Goal: Task Accomplishment & Management: Complete application form

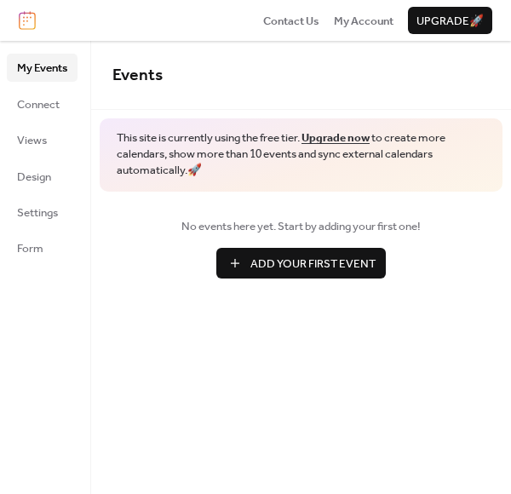
click at [443, 23] on span "Upgrade 🚀" at bounding box center [449, 21] width 67 height 17
click at [272, 260] on span "Add Your First Event" at bounding box center [312, 263] width 125 height 17
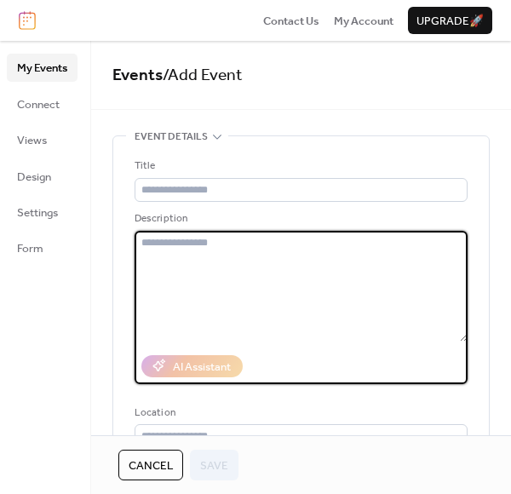
click at [173, 249] on textarea at bounding box center [300, 286] width 333 height 111
paste textarea "**********"
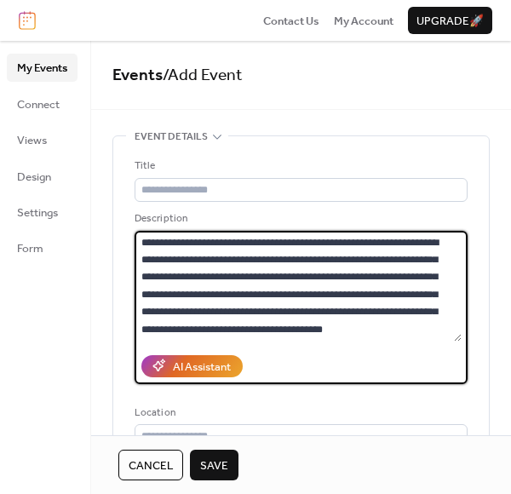
scroll to position [1266, 0]
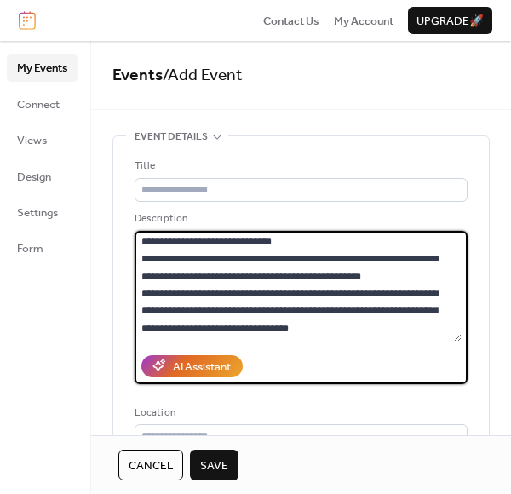
click at [417, 280] on textarea at bounding box center [297, 286] width 327 height 111
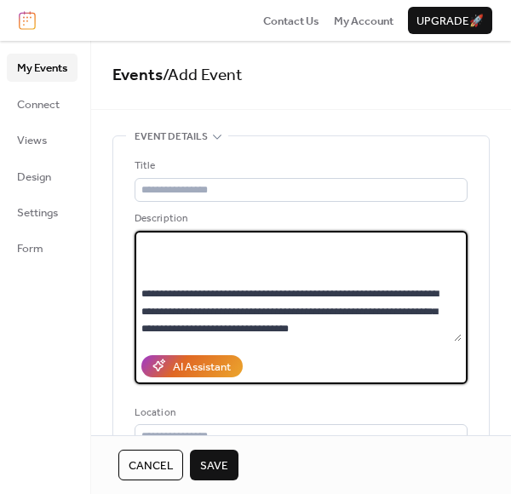
click at [340, 243] on textarea at bounding box center [297, 286] width 327 height 111
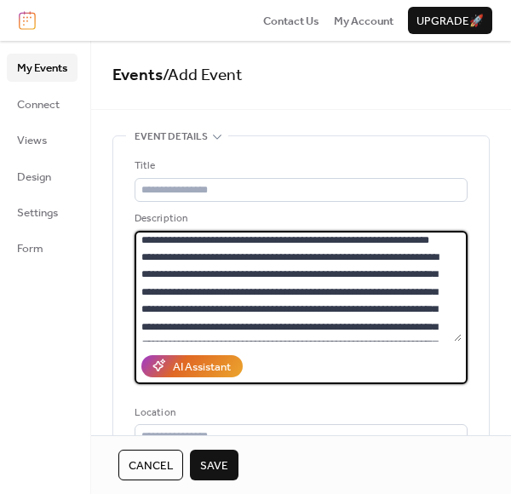
scroll to position [0, 0]
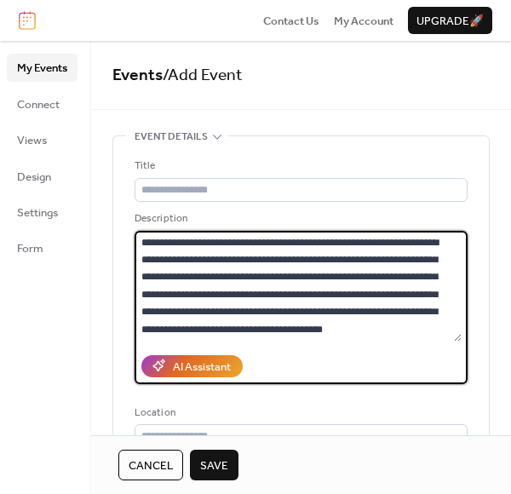
click at [456, 329] on textarea at bounding box center [297, 286] width 327 height 111
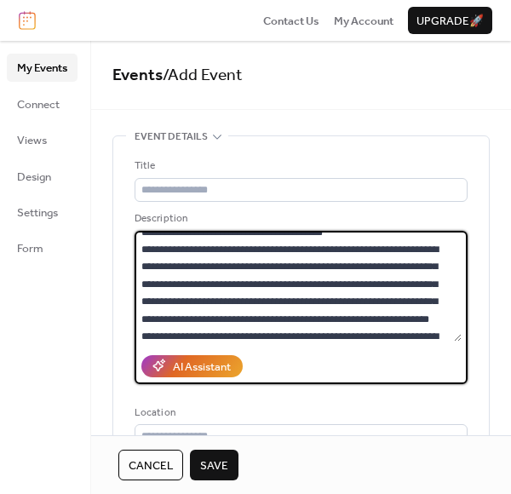
click at [190, 248] on textarea at bounding box center [297, 286] width 327 height 111
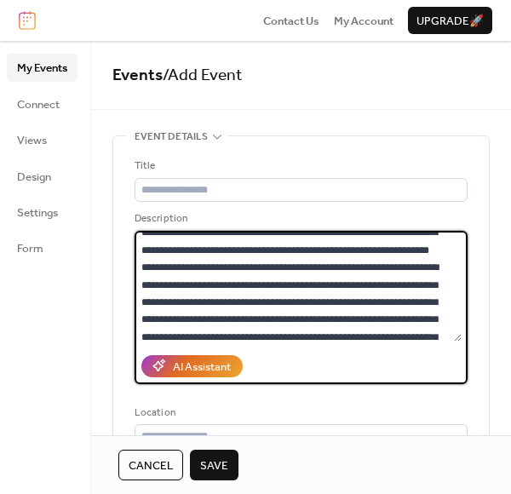
scroll to position [281, 0]
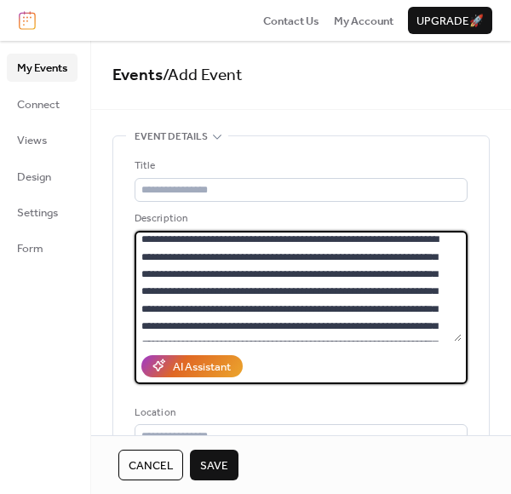
click at [263, 251] on textarea at bounding box center [297, 286] width 327 height 111
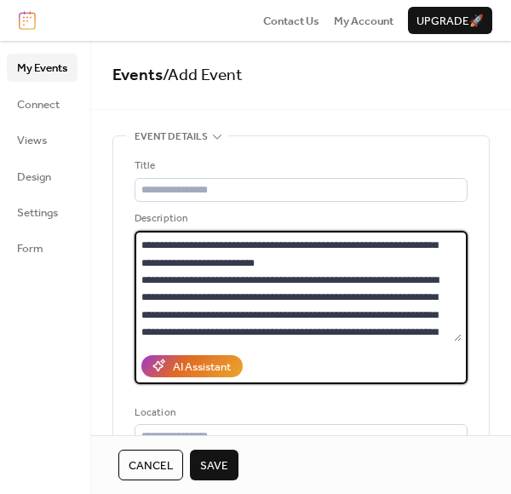
scroll to position [463, 0]
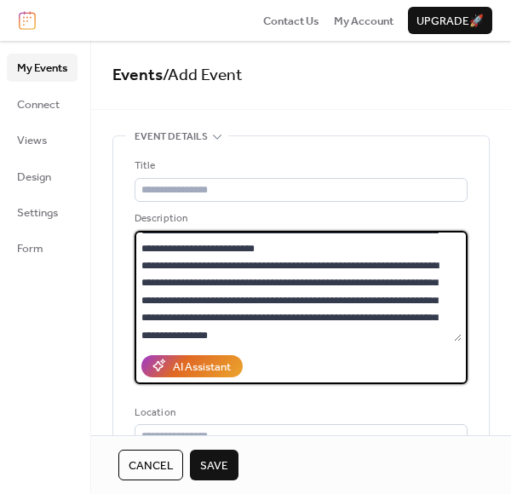
click at [350, 297] on textarea at bounding box center [297, 286] width 327 height 111
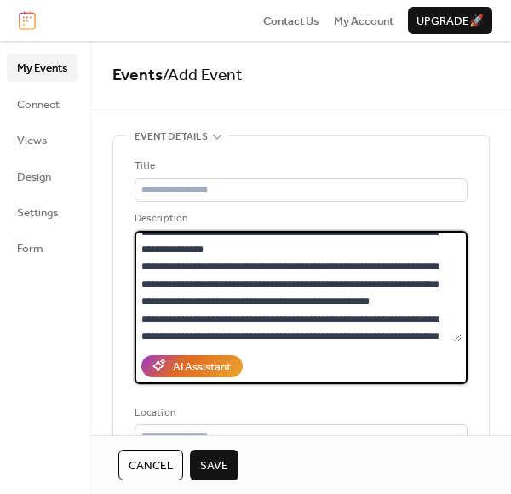
scroll to position [667, 0]
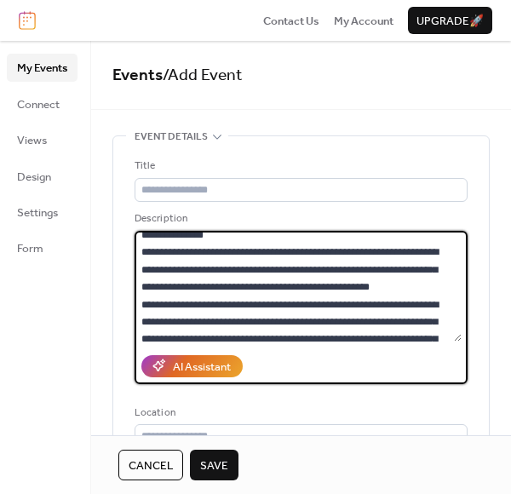
click at [362, 239] on textarea at bounding box center [297, 286] width 327 height 111
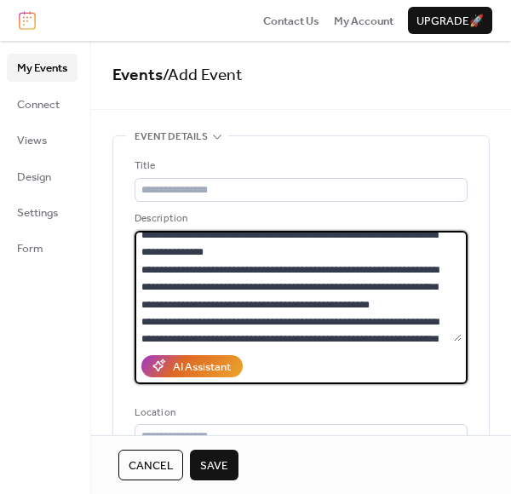
scroll to position [678, 0]
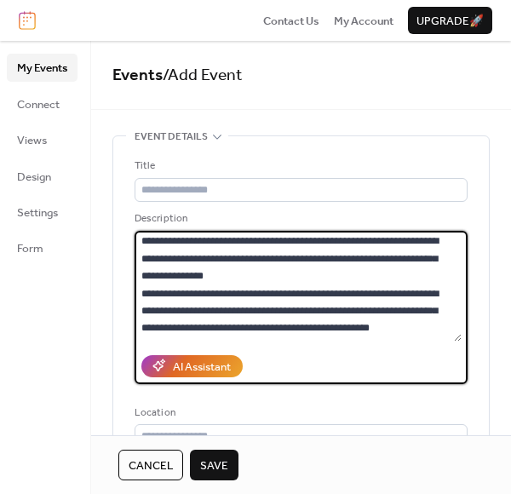
click at [331, 324] on textarea at bounding box center [297, 286] width 327 height 111
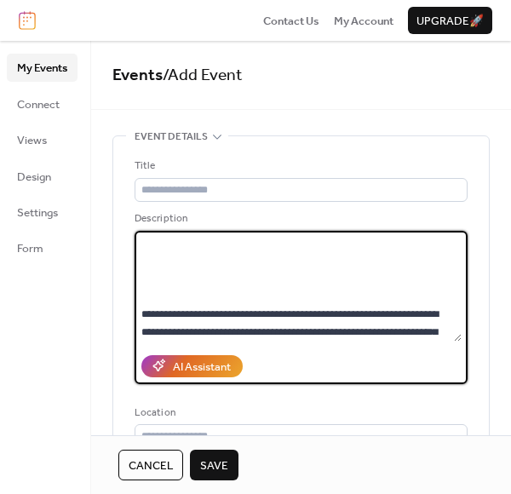
scroll to position [745, 0]
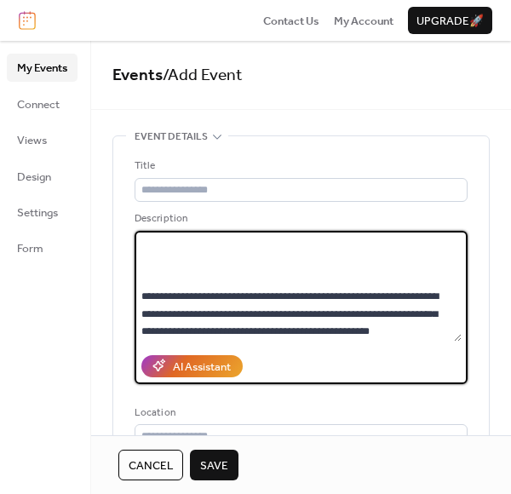
click at [456, 282] on textarea at bounding box center [297, 286] width 327 height 111
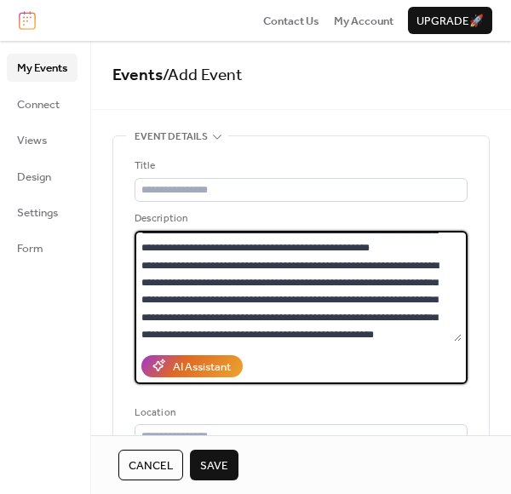
scroll to position [874, 0]
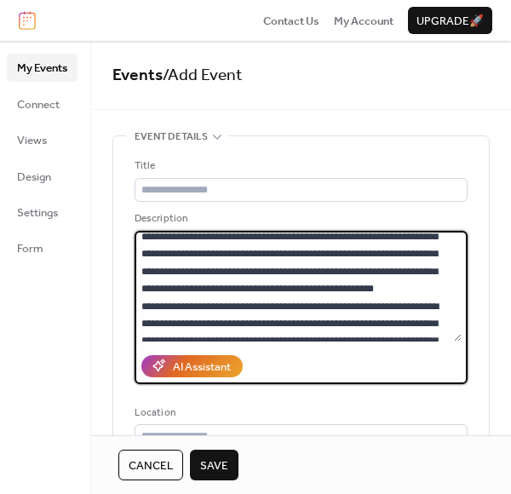
click at [185, 266] on textarea at bounding box center [297, 286] width 327 height 111
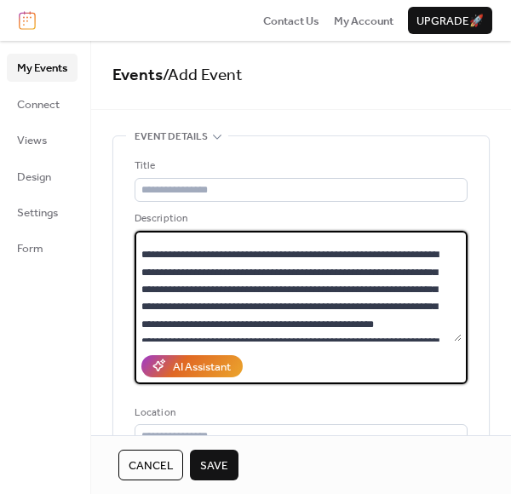
scroll to position [943, 0]
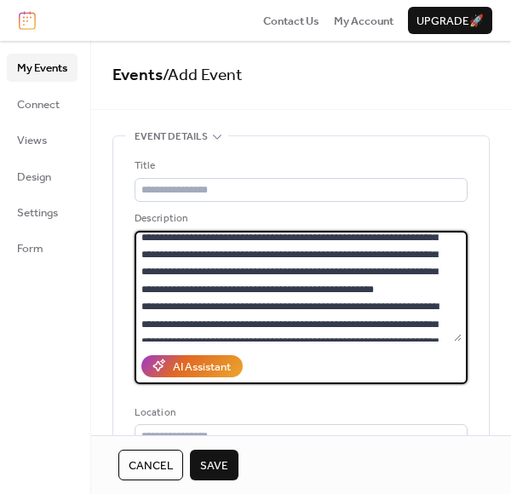
click at [456, 294] on textarea at bounding box center [297, 286] width 327 height 111
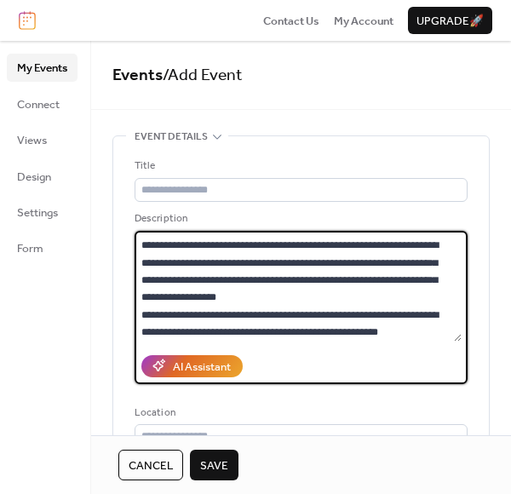
scroll to position [1040, 0]
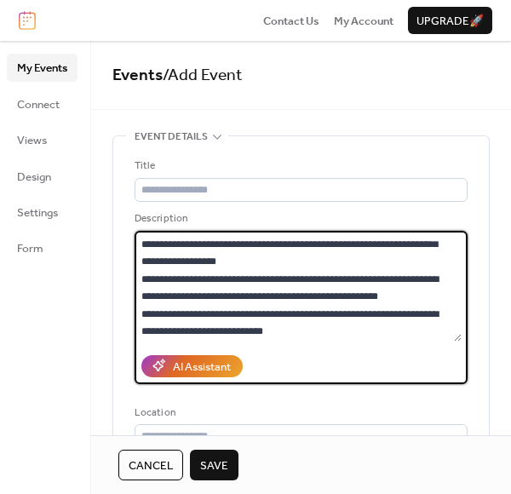
click at [295, 279] on textarea at bounding box center [297, 286] width 327 height 111
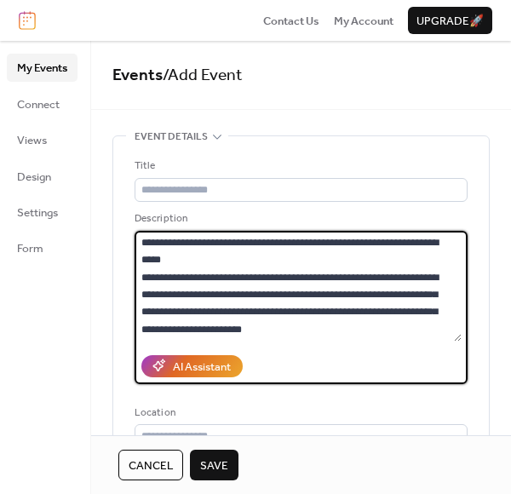
scroll to position [1217, 0]
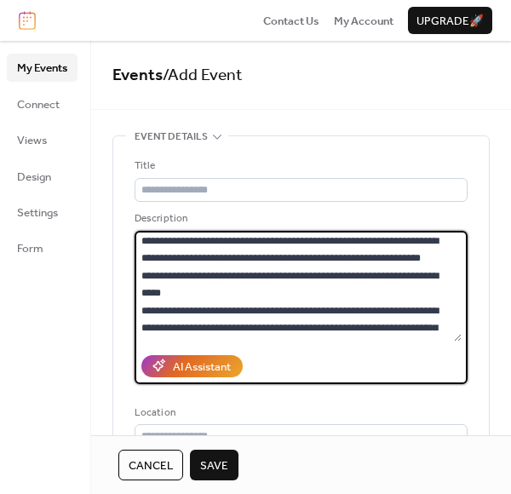
click at [390, 238] on textarea at bounding box center [297, 286] width 327 height 111
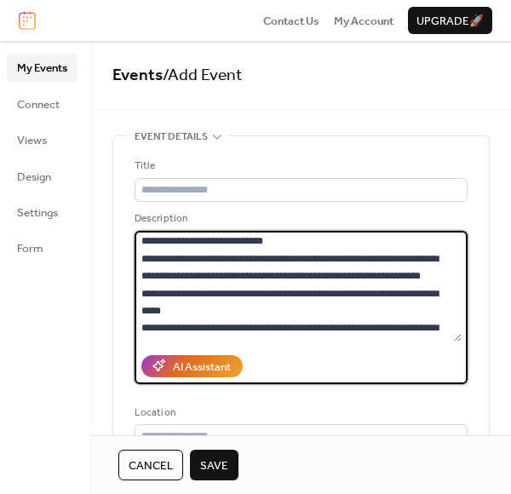
scroll to position [1251, 0]
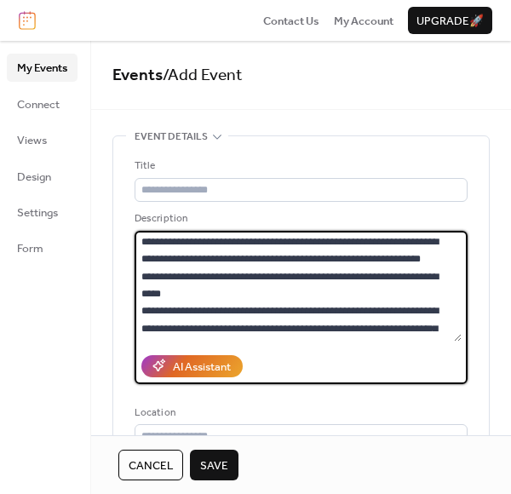
click at [333, 305] on textarea at bounding box center [297, 286] width 327 height 111
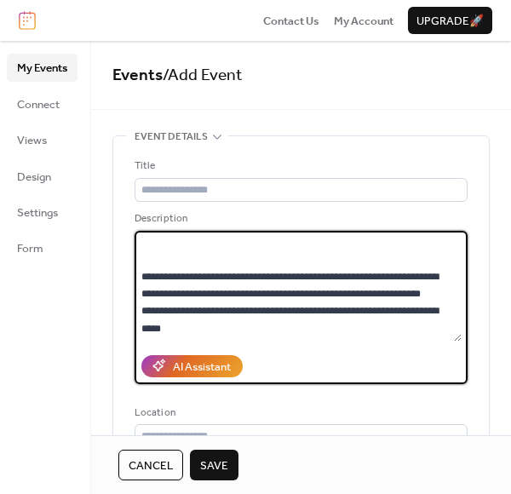
scroll to position [1266, 0]
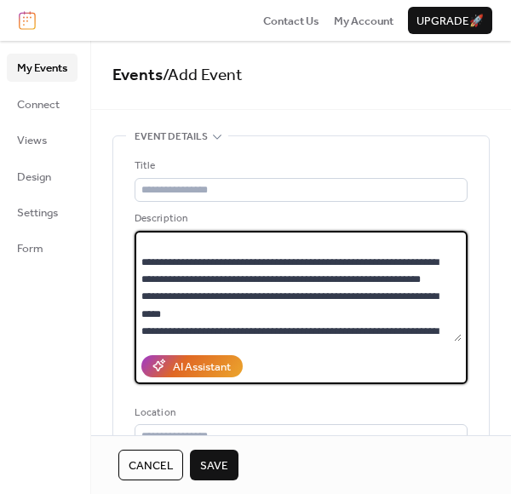
click at [434, 260] on textarea at bounding box center [297, 286] width 327 height 111
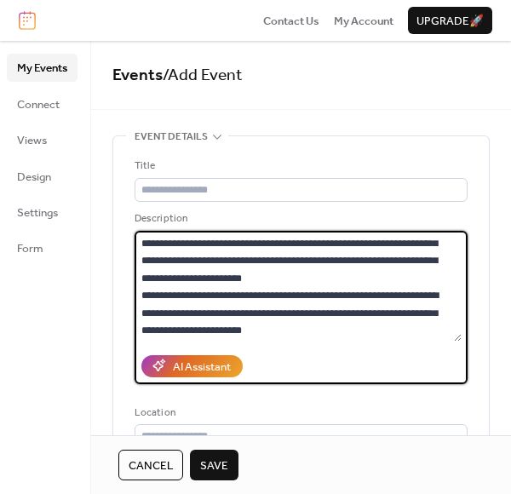
scroll to position [1459, 0]
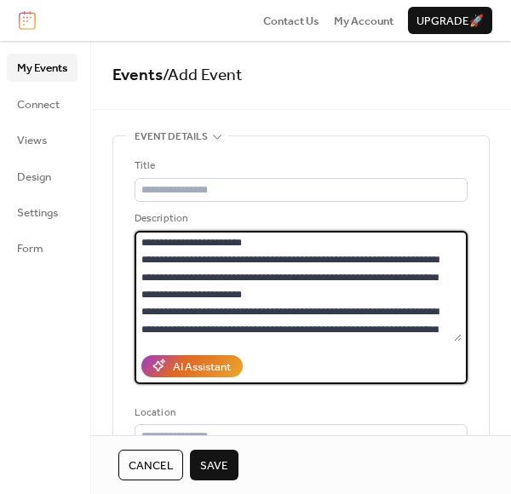
click at [222, 259] on textarea at bounding box center [297, 286] width 327 height 111
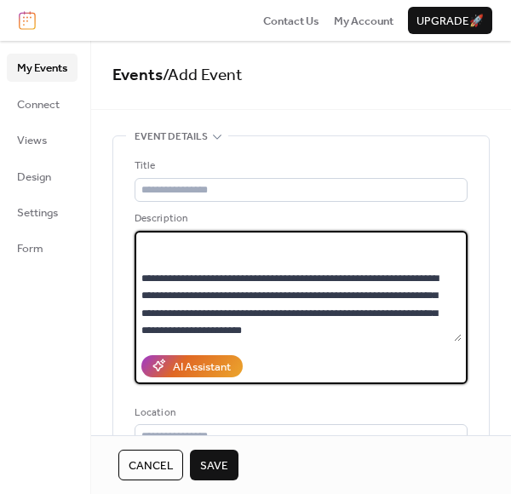
scroll to position [1387, 0]
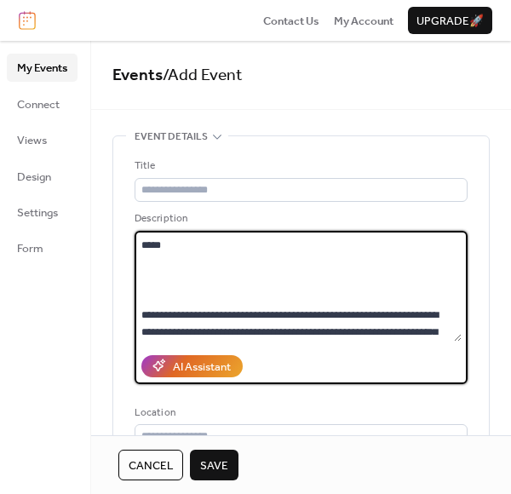
click at [443, 299] on textarea at bounding box center [297, 286] width 327 height 111
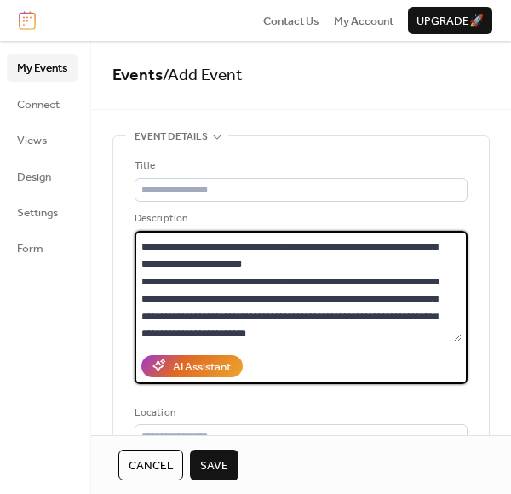
scroll to position [1612, 0]
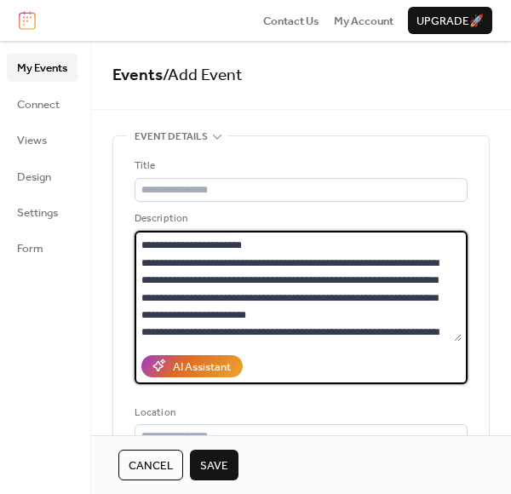
click at [385, 283] on textarea at bounding box center [297, 286] width 327 height 111
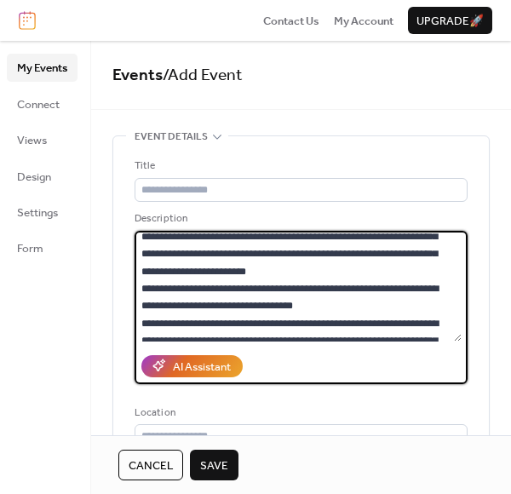
scroll to position [1744, 0]
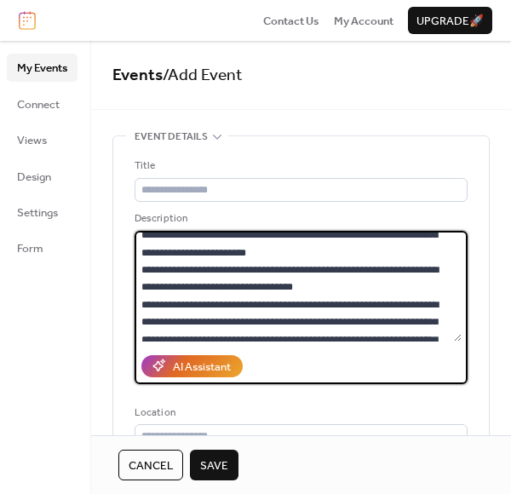
click at [372, 259] on textarea at bounding box center [297, 286] width 327 height 111
click at [375, 269] on textarea at bounding box center [297, 286] width 327 height 111
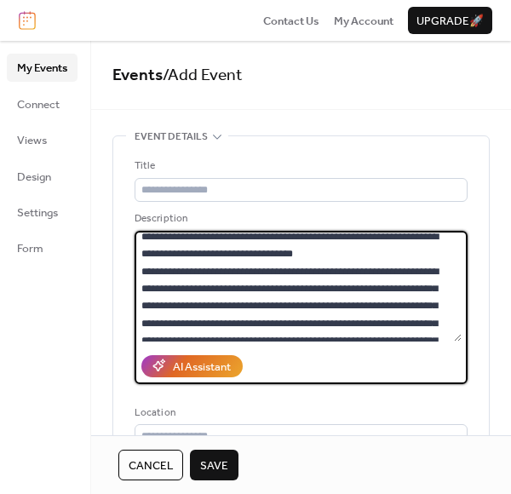
scroll to position [1834, 0]
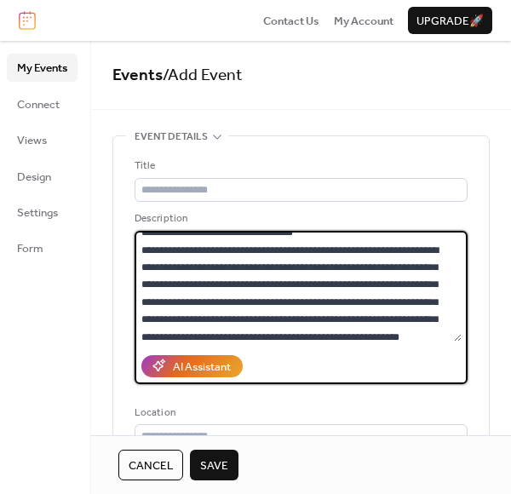
click at [375, 285] on textarea at bounding box center [297, 286] width 327 height 111
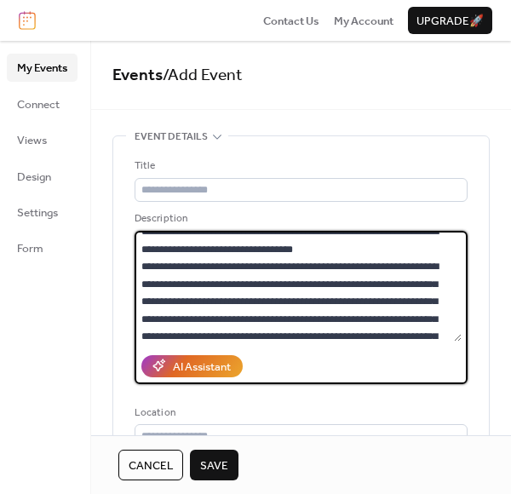
scroll to position [1903, 0]
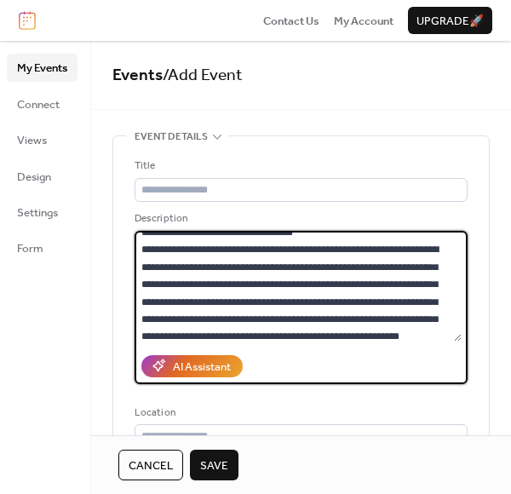
click at [352, 318] on textarea at bounding box center [297, 286] width 327 height 111
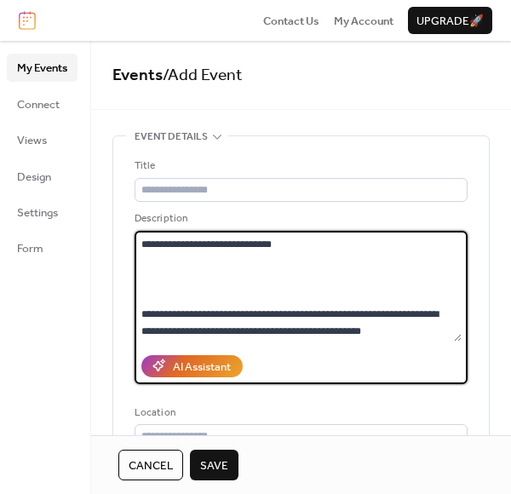
scroll to position [2104, 0]
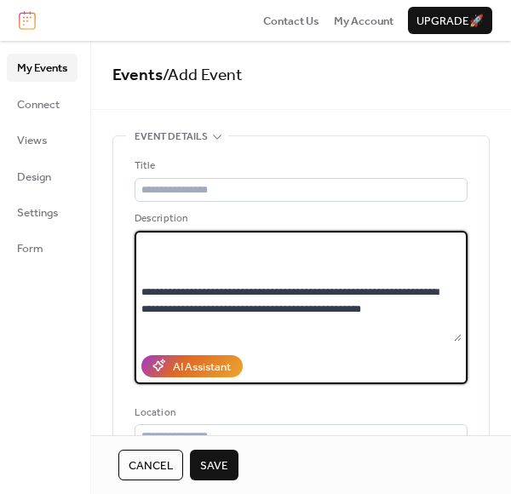
click at [399, 289] on textarea at bounding box center [297, 286] width 327 height 111
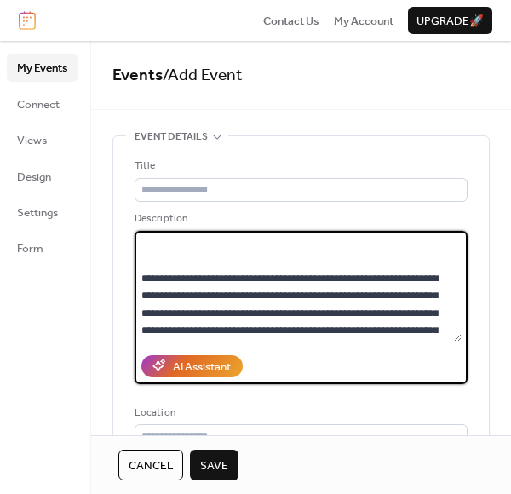
scroll to position [183, 0]
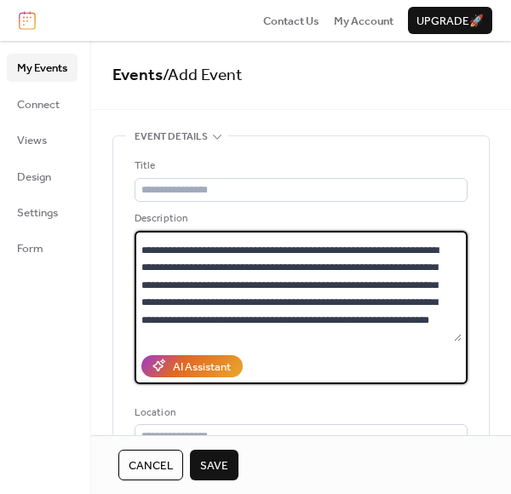
click at [456, 240] on textarea at bounding box center [297, 286] width 327 height 111
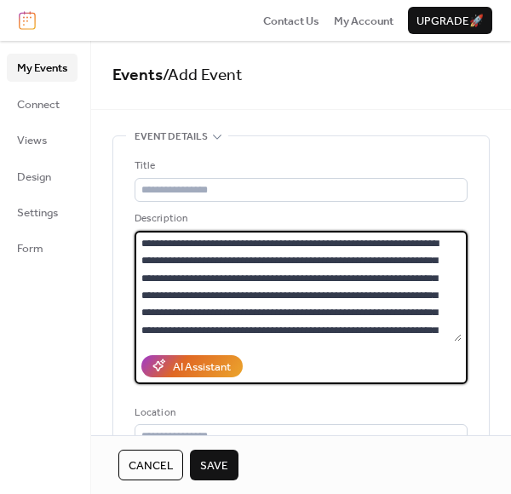
scroll to position [0, 0]
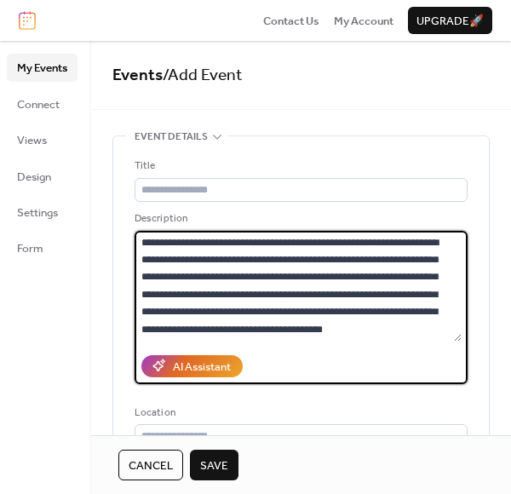
click at [143, 243] on textarea at bounding box center [297, 286] width 327 height 111
click at [150, 243] on textarea at bounding box center [297, 286] width 327 height 111
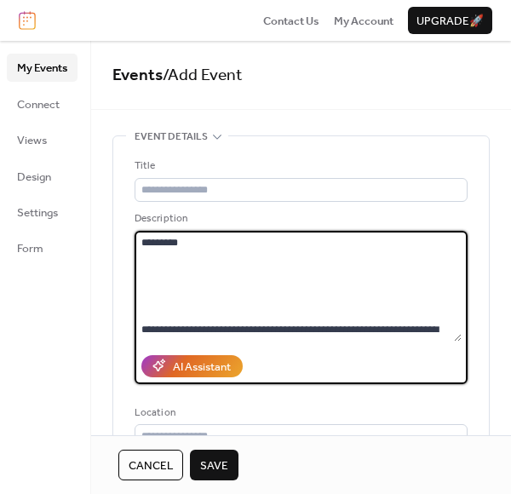
paste textarea "**********"
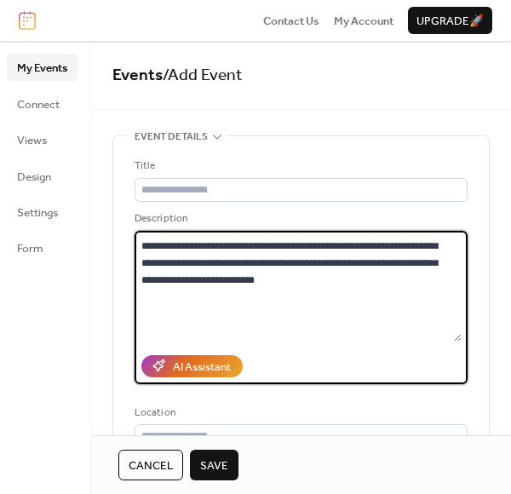
scroll to position [581, 0]
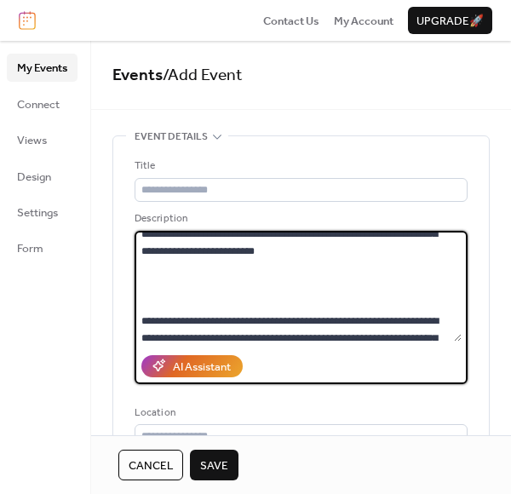
click at [459, 338] on textarea at bounding box center [297, 286] width 327 height 111
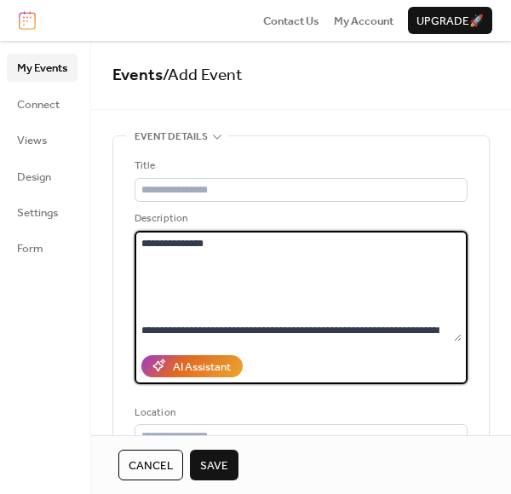
scroll to position [872, 0]
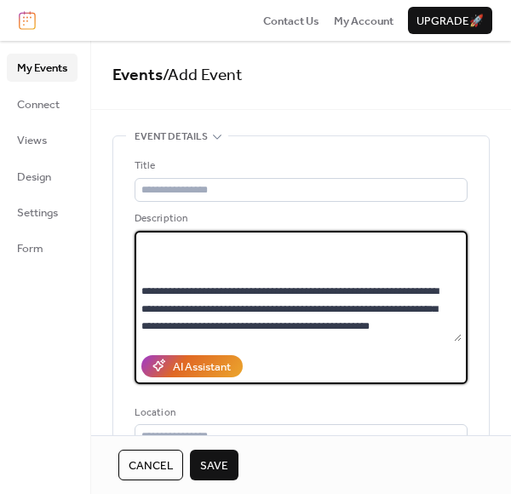
click at [327, 261] on textarea at bounding box center [297, 286] width 327 height 111
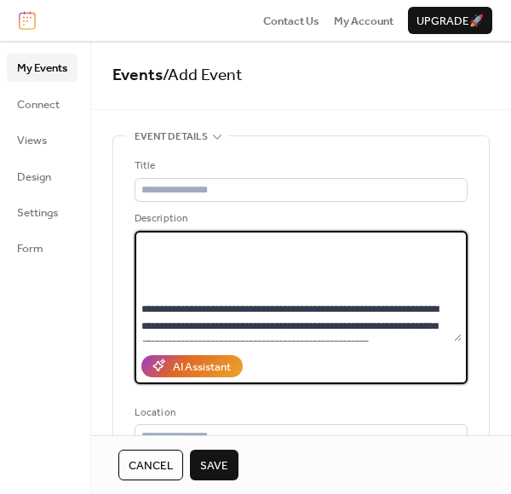
scroll to position [907, 0]
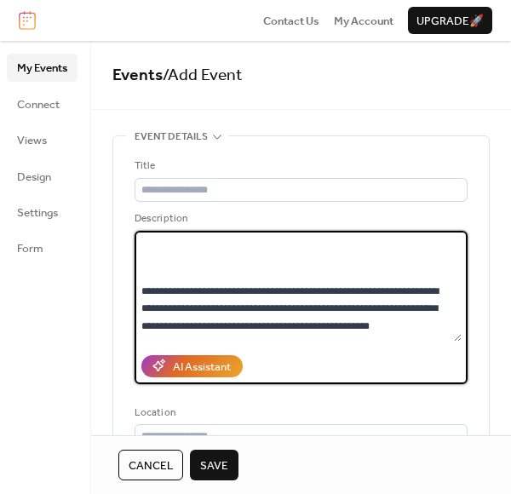
paste textarea "**********"
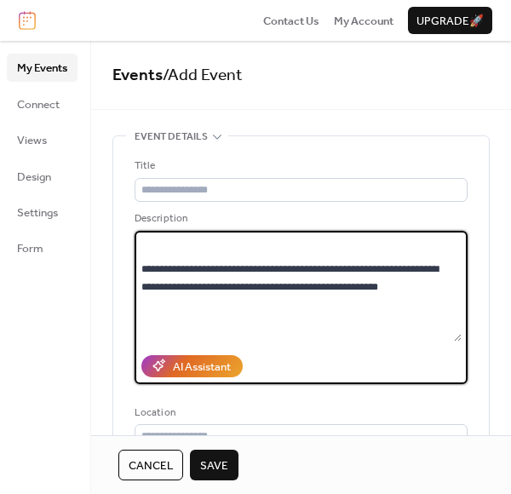
scroll to position [1425, 0]
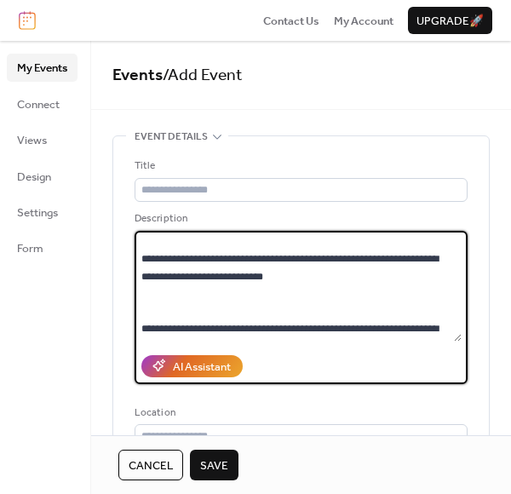
click at [401, 243] on textarea at bounding box center [297, 286] width 327 height 111
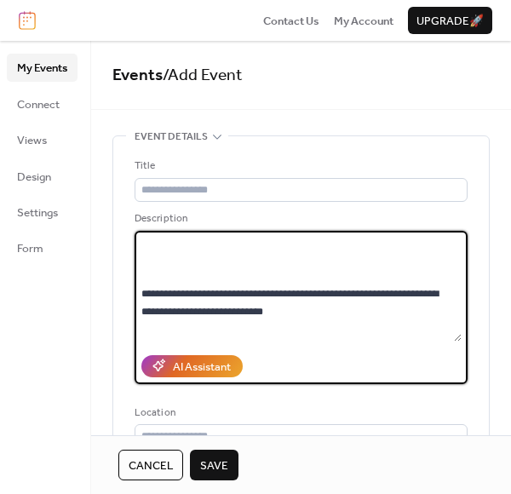
paste textarea "**********"
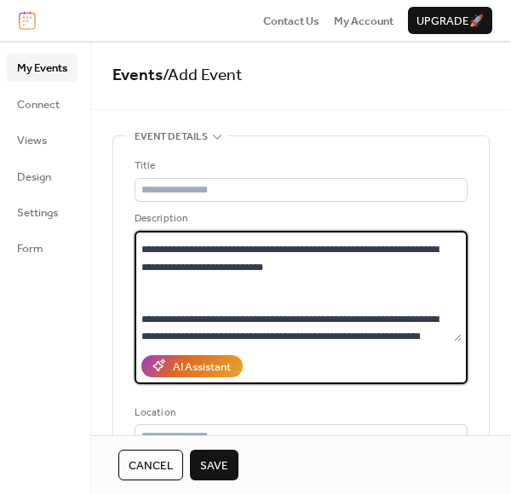
scroll to position [1618, 0]
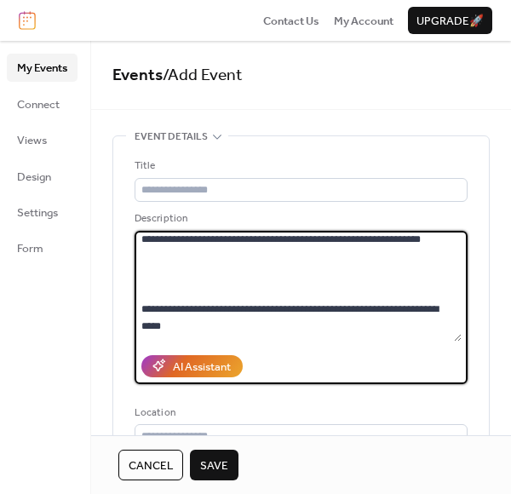
click at [295, 279] on textarea at bounding box center [297, 286] width 327 height 111
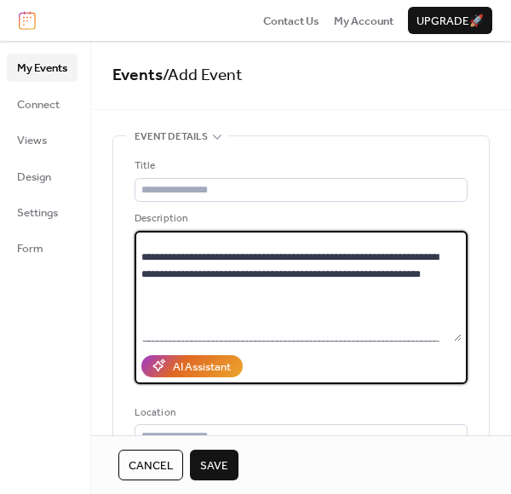
scroll to position [1653, 0]
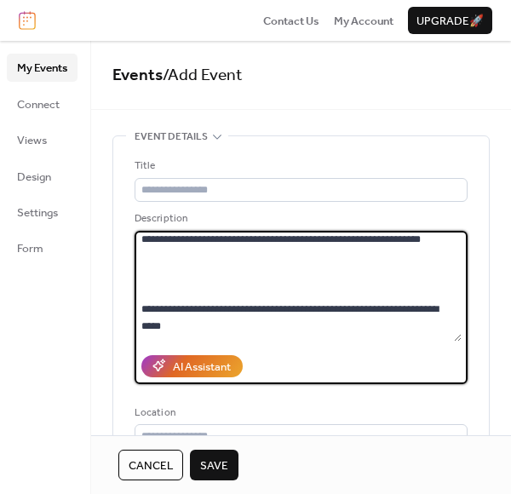
paste textarea "**********"
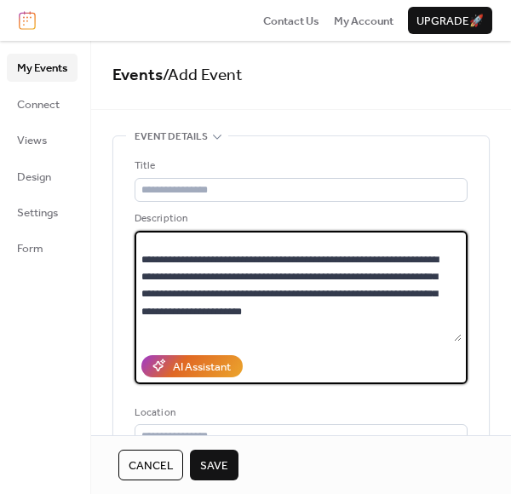
scroll to position [1784, 0]
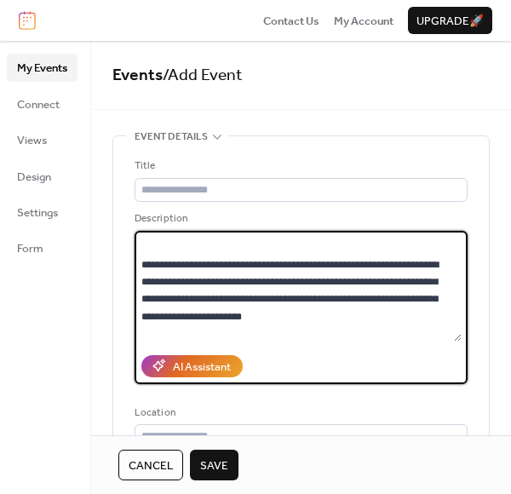
drag, startPoint x: 189, startPoint y: 317, endPoint x: 201, endPoint y: 329, distance: 16.9
click at [201, 329] on textarea at bounding box center [297, 286] width 327 height 111
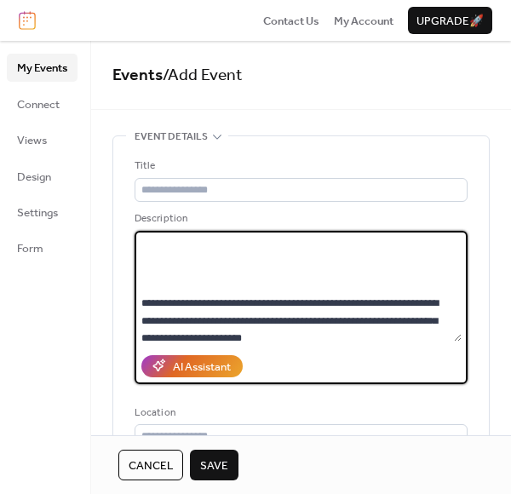
scroll to position [1798, 0]
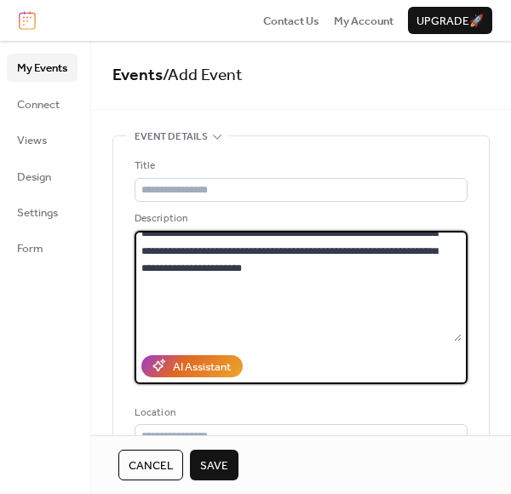
paste textarea "**********"
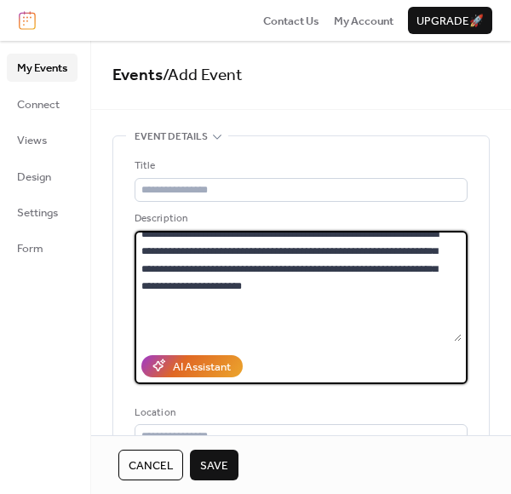
scroll to position [1920, 0]
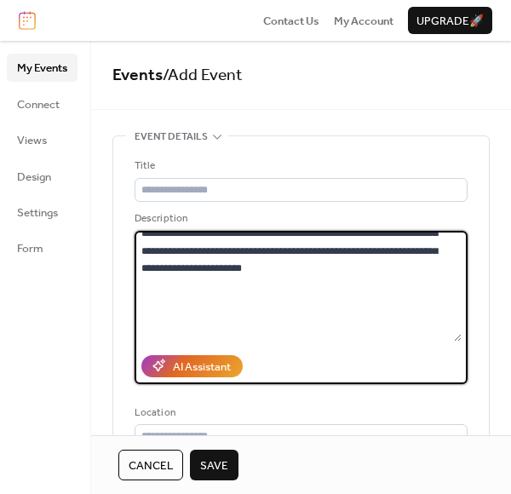
click at [186, 266] on textarea at bounding box center [297, 286] width 327 height 111
paste textarea "**********"
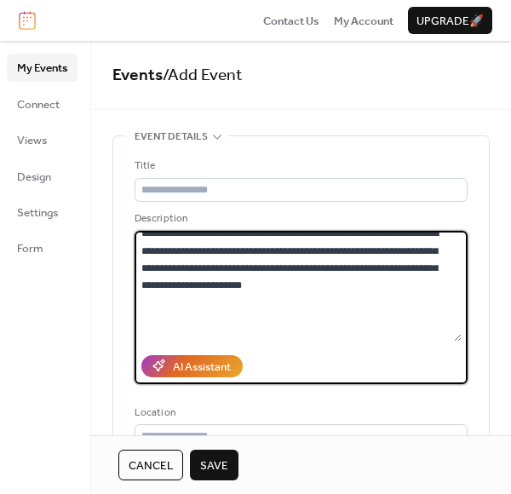
scroll to position [1988, 0]
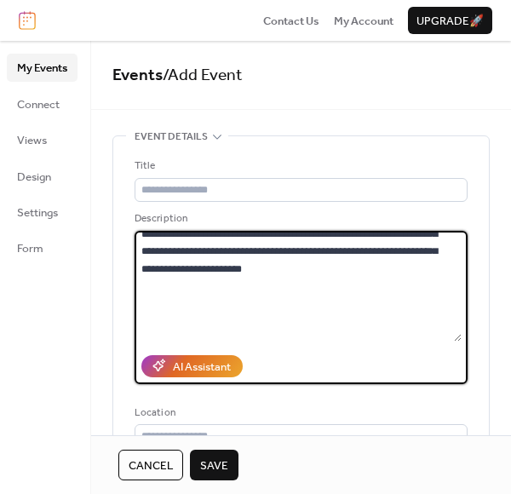
paste textarea "**********"
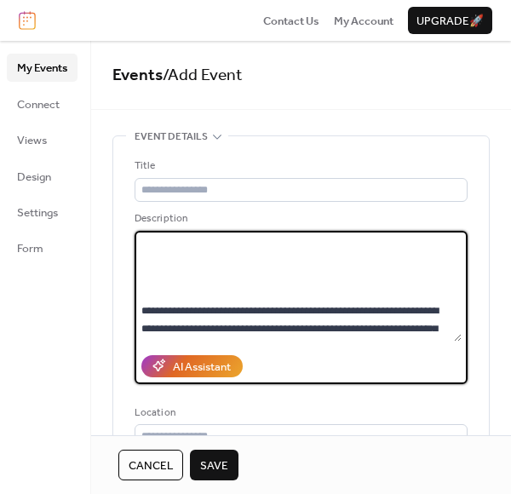
scroll to position [2155, 0]
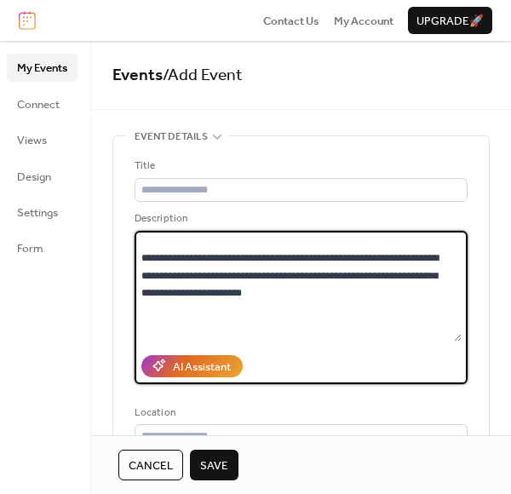
click at [456, 286] on textarea at bounding box center [297, 286] width 327 height 111
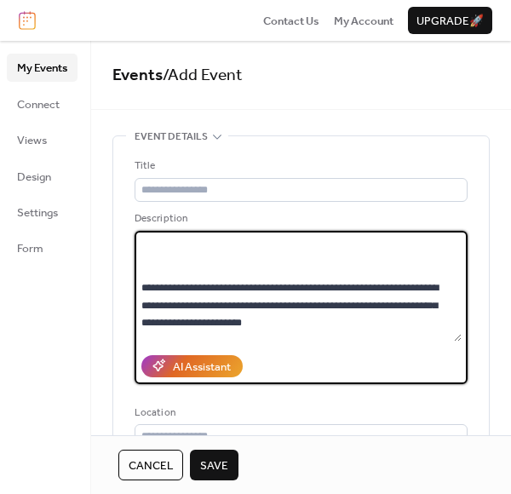
scroll to position [2160, 0]
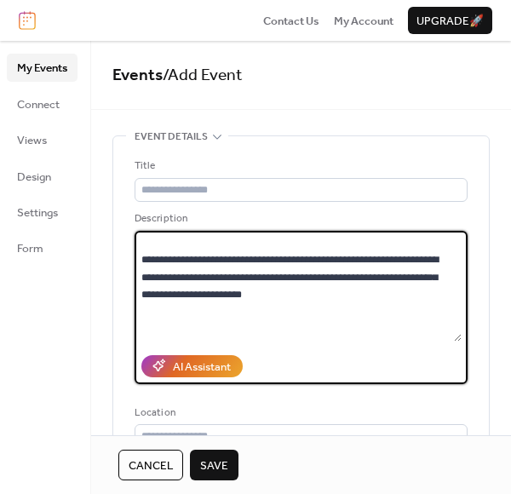
drag, startPoint x: 187, startPoint y: 277, endPoint x: 388, endPoint y: 329, distance: 207.5
click at [388, 329] on textarea at bounding box center [297, 286] width 327 height 111
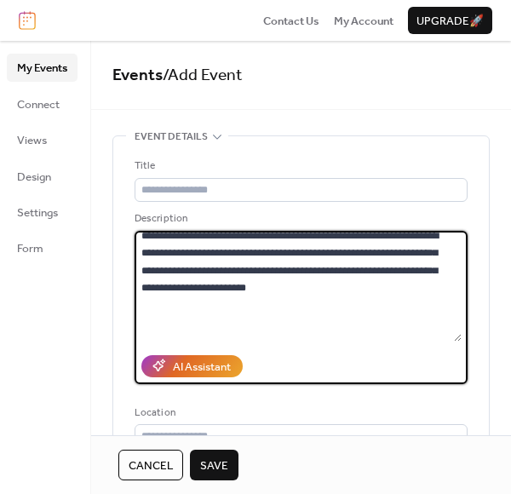
scroll to position [2108, 0]
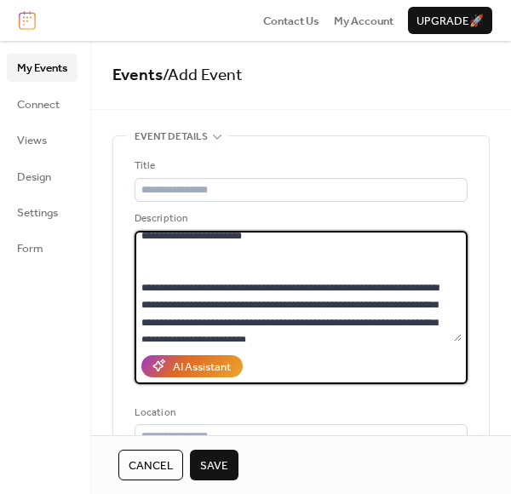
paste textarea "**********"
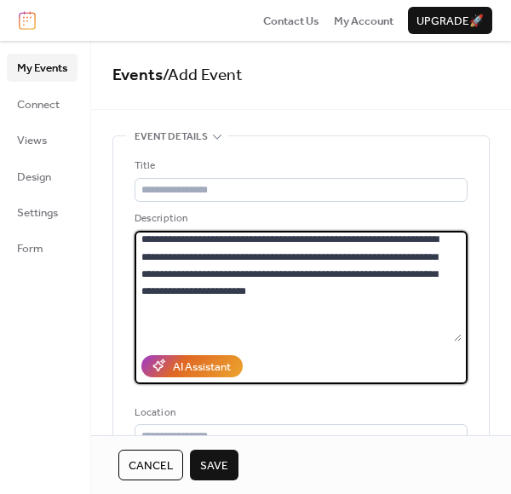
scroll to position [2235, 0]
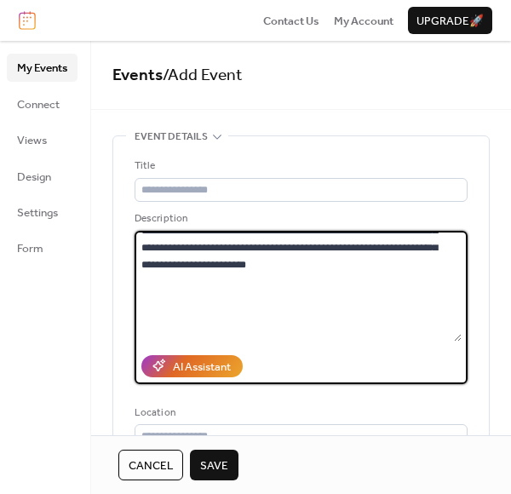
drag, startPoint x: 187, startPoint y: 246, endPoint x: 386, endPoint y: 280, distance: 201.2
click at [386, 280] on textarea at bounding box center [297, 286] width 327 height 111
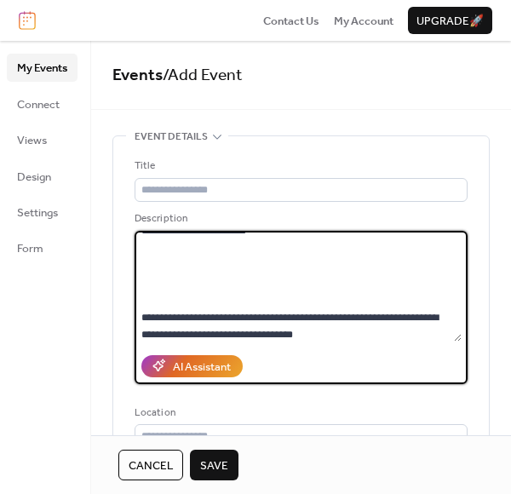
paste textarea "**********"
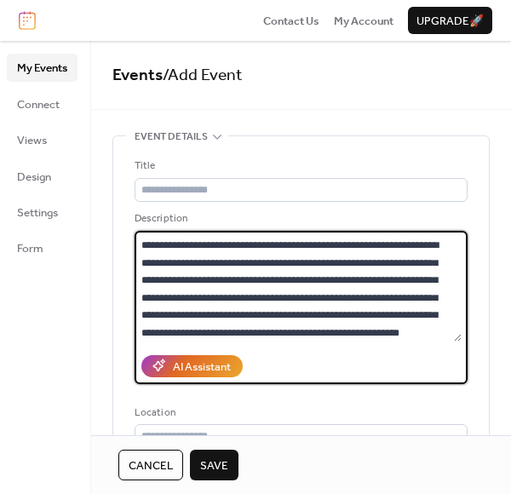
scroll to position [2332, 0]
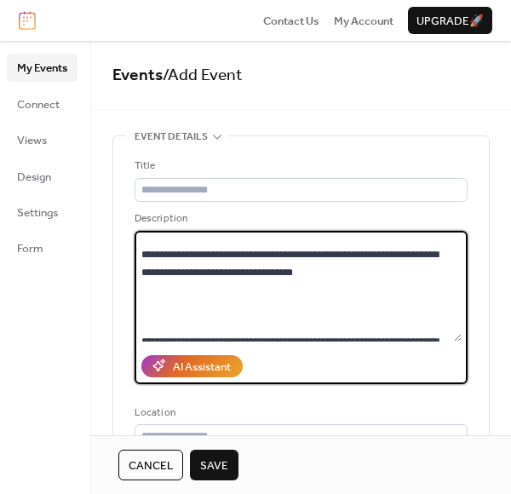
click at [390, 309] on textarea at bounding box center [297, 286] width 327 height 111
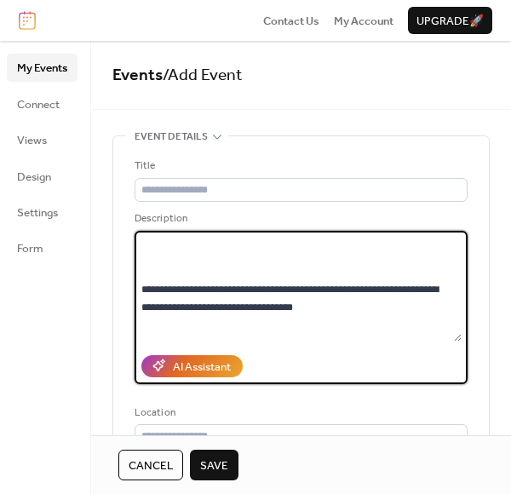
scroll to position [2343, 0]
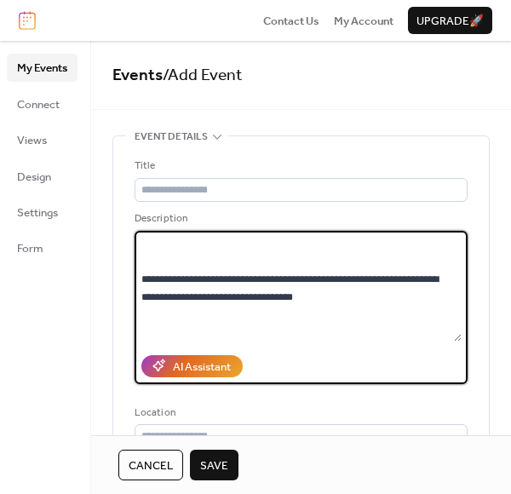
paste textarea "**********"
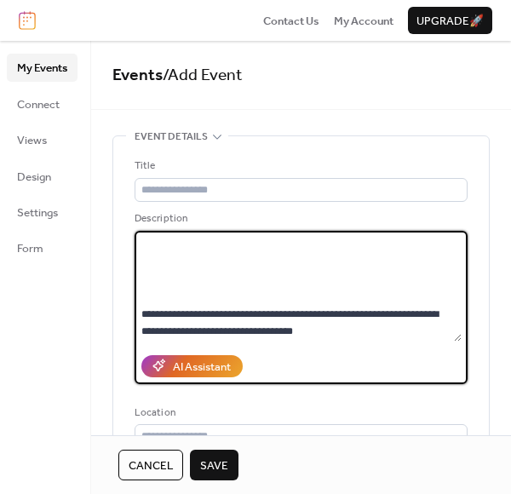
scroll to position [2412, 0]
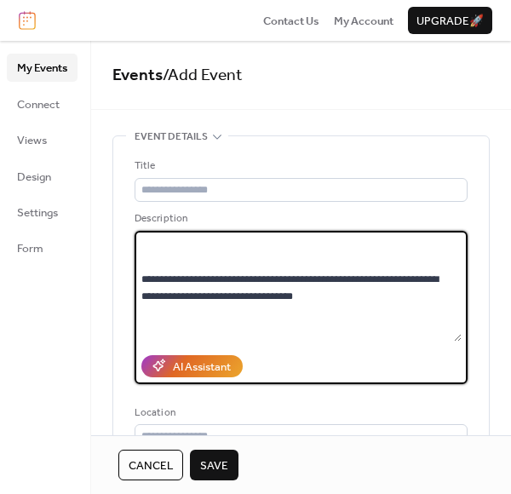
paste textarea "**********"
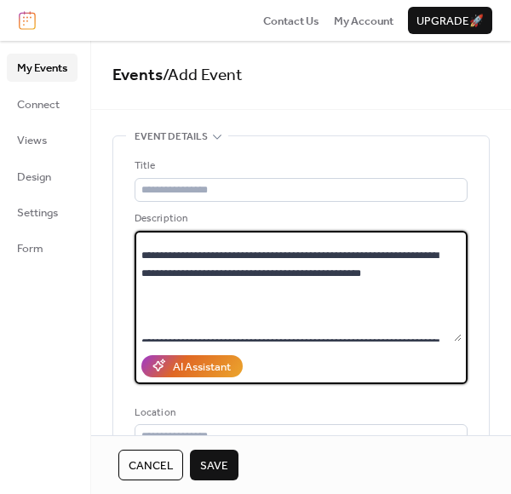
scroll to position [2745, 0]
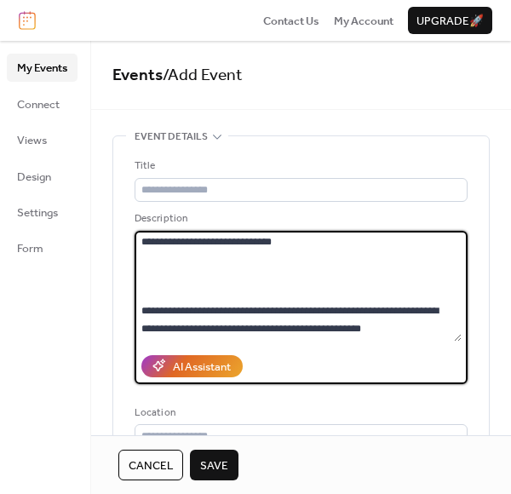
click at [405, 308] on textarea at bounding box center [297, 286] width 327 height 111
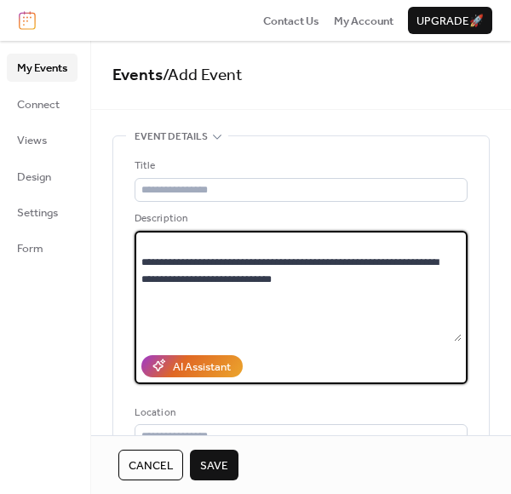
scroll to position [2777, 0]
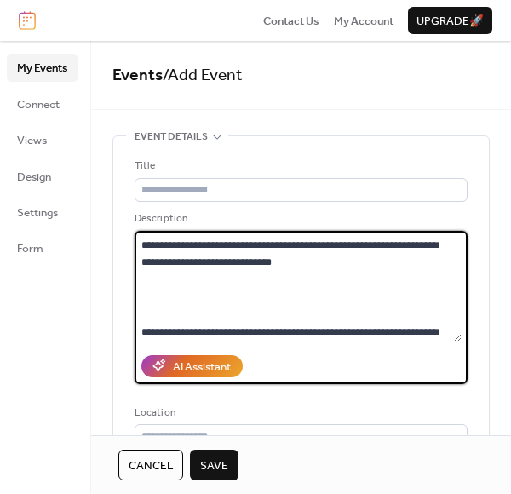
paste textarea "**********"
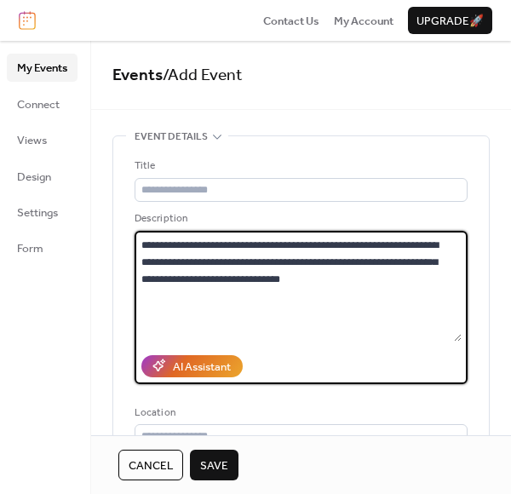
scroll to position [2898, 0]
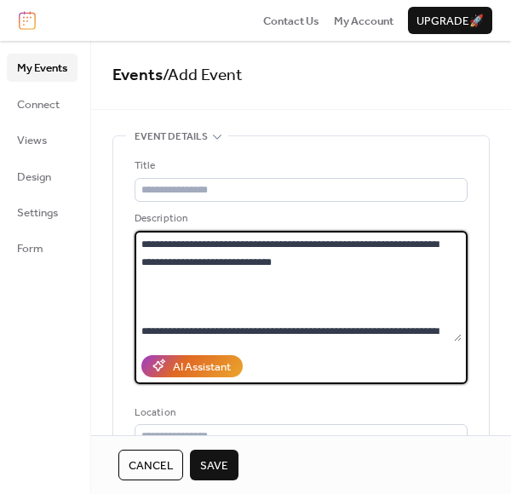
click at [143, 296] on textarea at bounding box center [297, 286] width 327 height 111
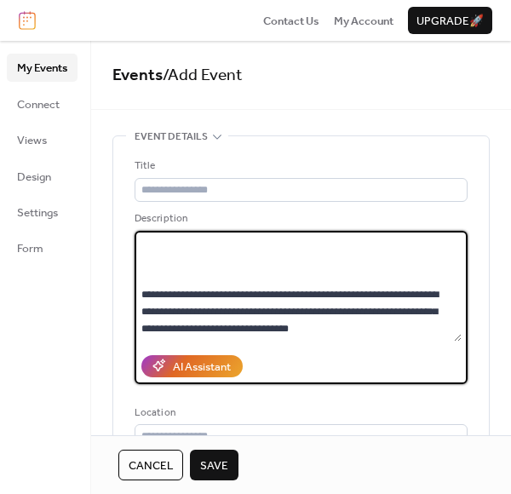
scroll to position [3079, 0]
click at [339, 259] on textarea at bounding box center [297, 286] width 327 height 111
paste textarea "**********"
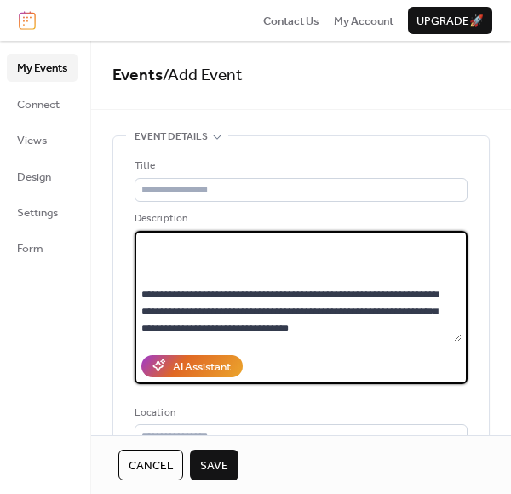
paste textarea "**********"
click at [142, 324] on textarea at bounding box center [297, 286] width 327 height 111
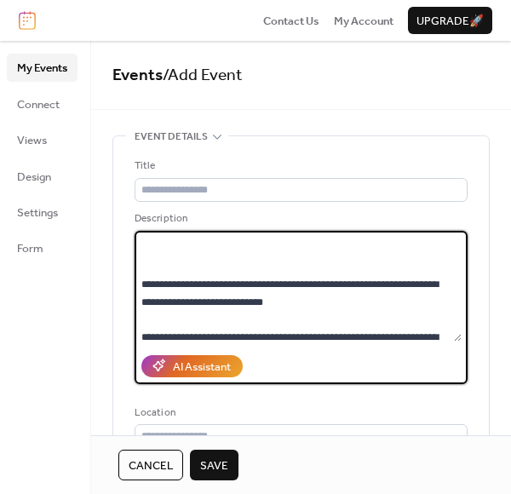
scroll to position [1485, 0]
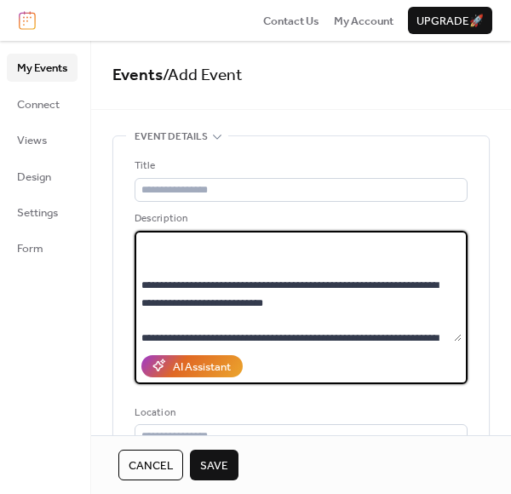
click at [439, 320] on textarea at bounding box center [297, 286] width 327 height 111
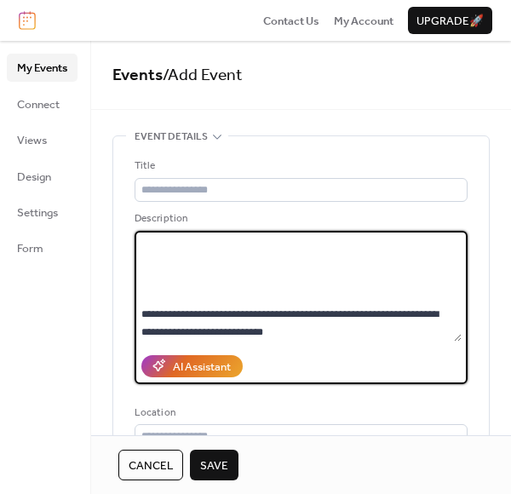
scroll to position [1508, 0]
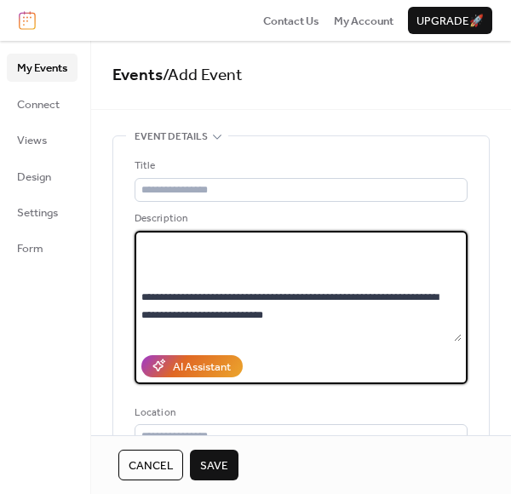
paste textarea "**********"
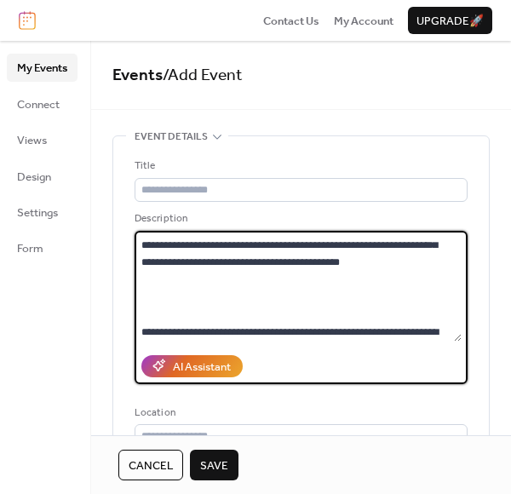
scroll to position [1543, 0]
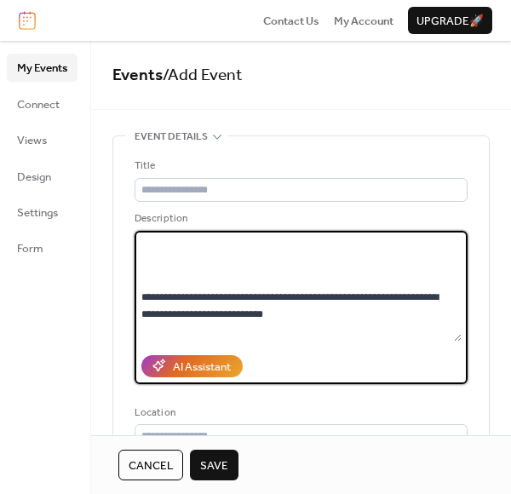
click at [189, 296] on textarea at bounding box center [297, 286] width 327 height 111
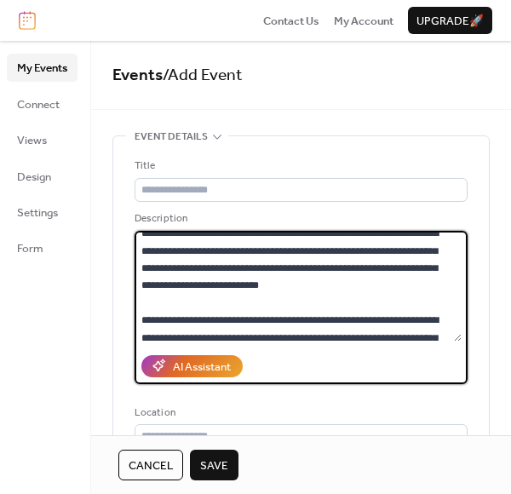
scroll to position [1834, 0]
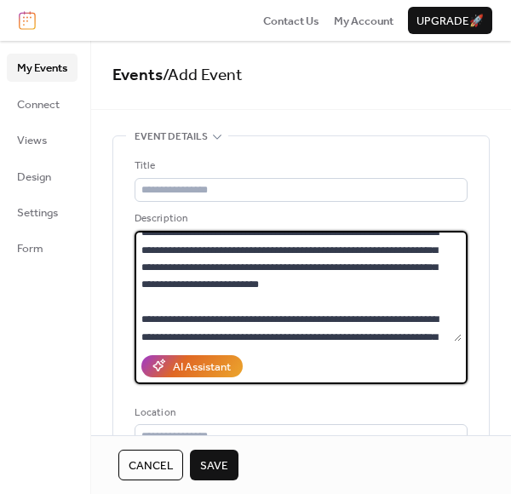
click at [456, 272] on textarea at bounding box center [297, 286] width 327 height 111
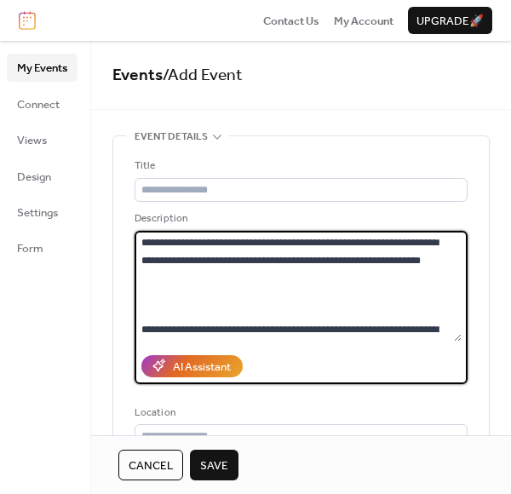
click at [352, 293] on textarea at bounding box center [297, 286] width 327 height 111
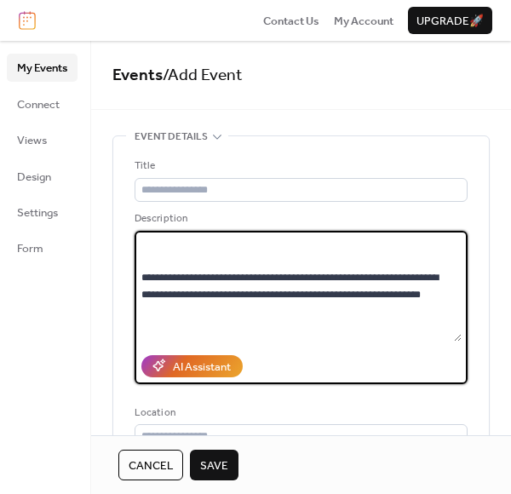
paste textarea "**********"
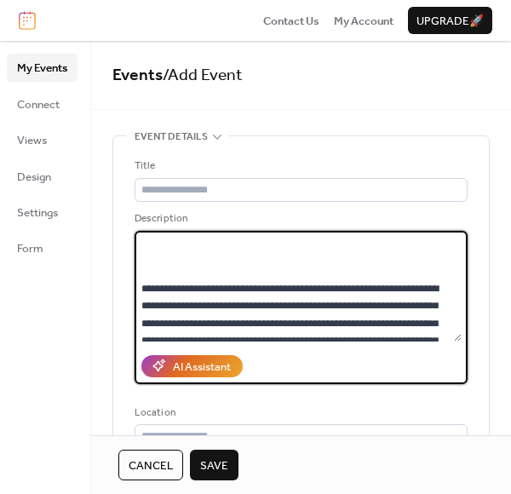
scroll to position [66, 0]
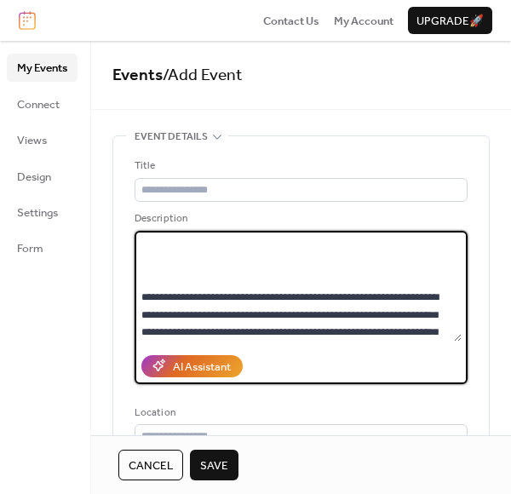
click at [157, 249] on textarea at bounding box center [297, 286] width 327 height 111
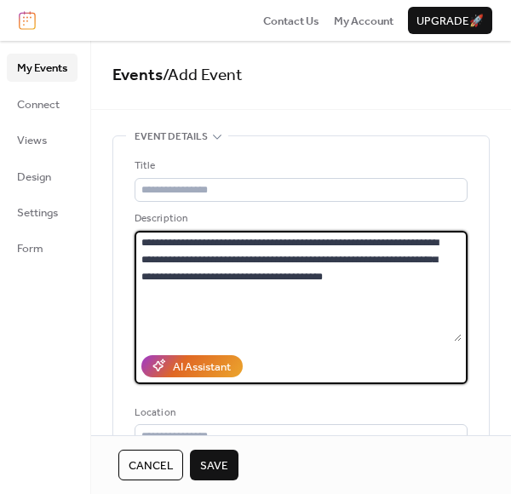
click at [141, 240] on textarea at bounding box center [297, 286] width 327 height 111
click at [153, 243] on textarea at bounding box center [297, 286] width 327 height 111
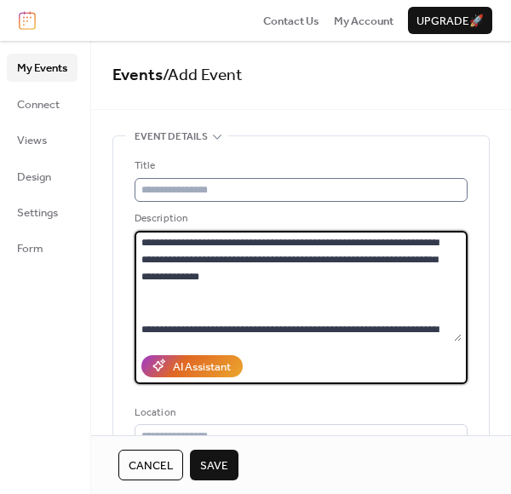
type textarea "**********"
click at [219, 189] on input "text" at bounding box center [300, 190] width 333 height 24
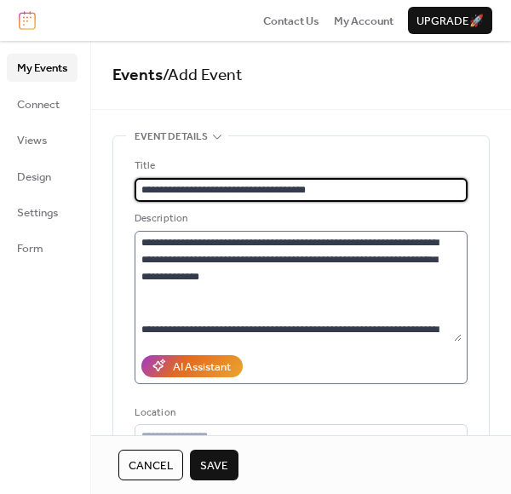
type input "**********"
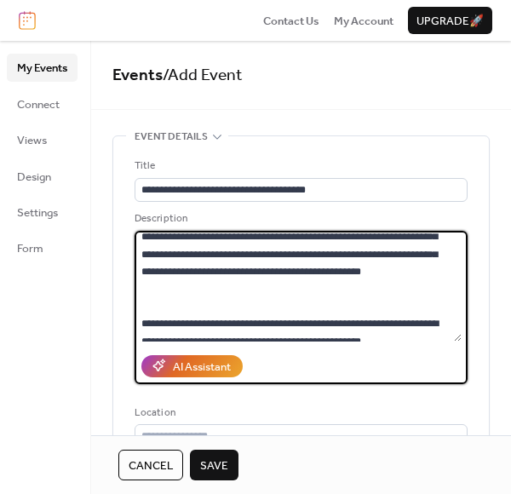
scroll to position [3717, 0]
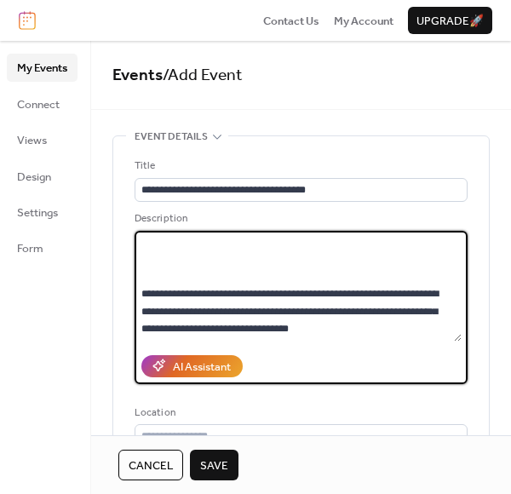
click at [359, 329] on textarea at bounding box center [297, 286] width 327 height 111
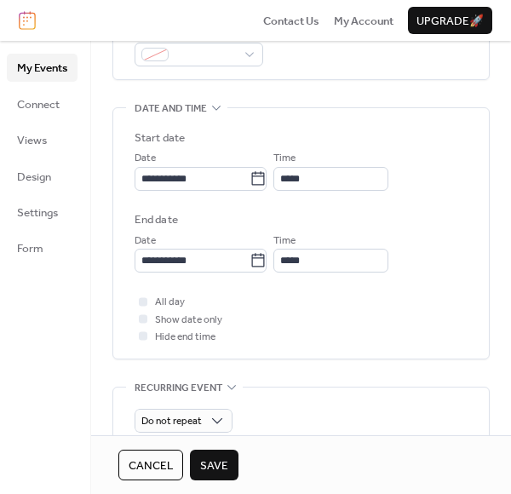
scroll to position [490, 0]
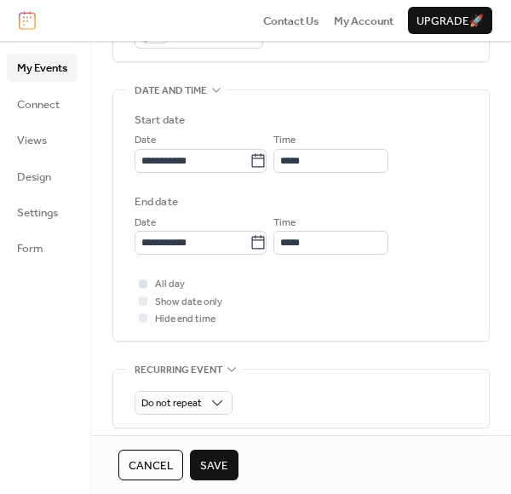
type textarea "**********"
click at [146, 284] on div at bounding box center [143, 283] width 9 height 9
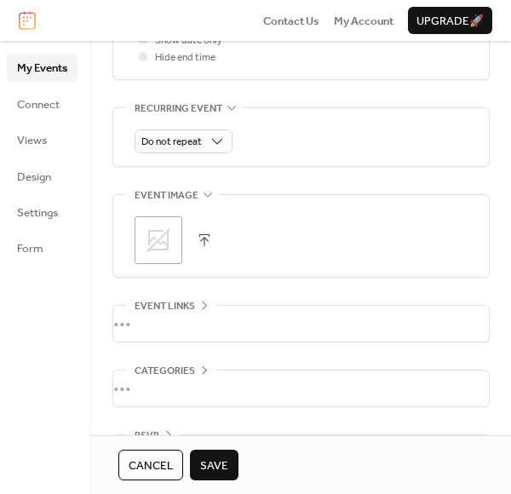
scroll to position [770, 0]
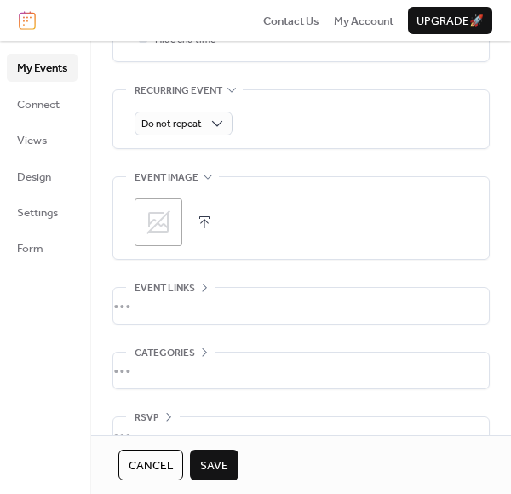
click at [154, 228] on icon at bounding box center [158, 222] width 24 height 24
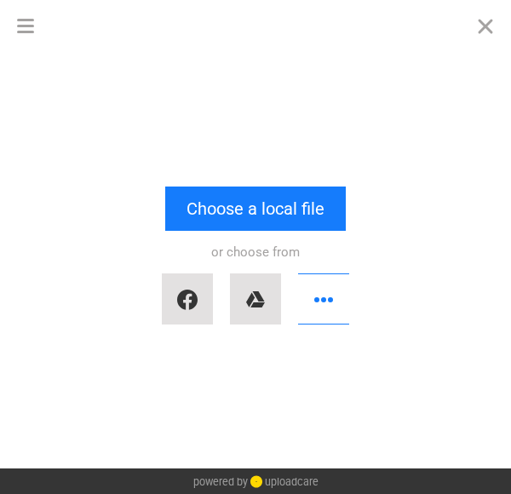
scroll to position [3716, 0]
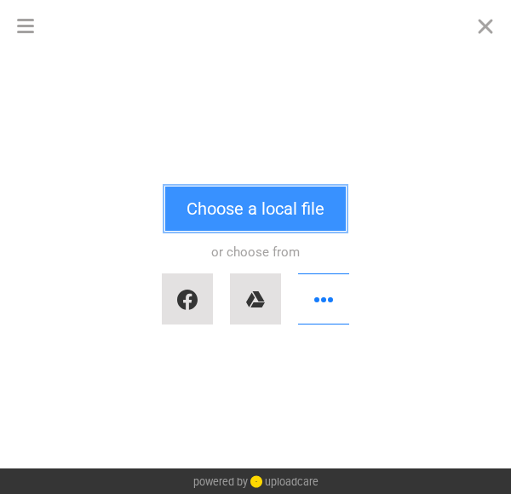
click at [260, 203] on button "Choose a local file" at bounding box center [255, 208] width 180 height 44
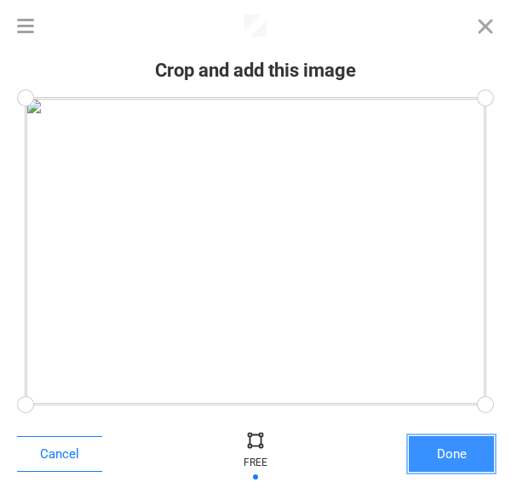
click at [451, 452] on button "Done" at bounding box center [451, 454] width 85 height 36
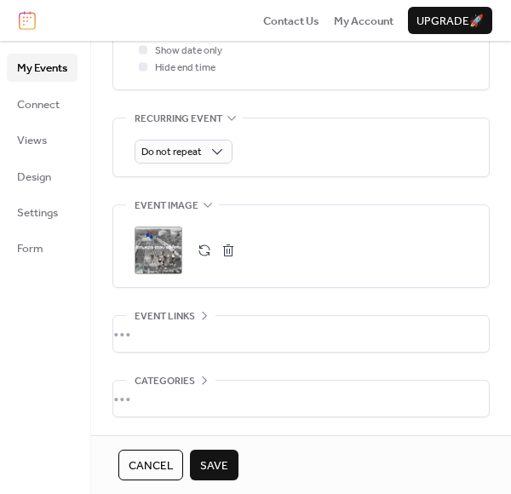
scroll to position [749, 0]
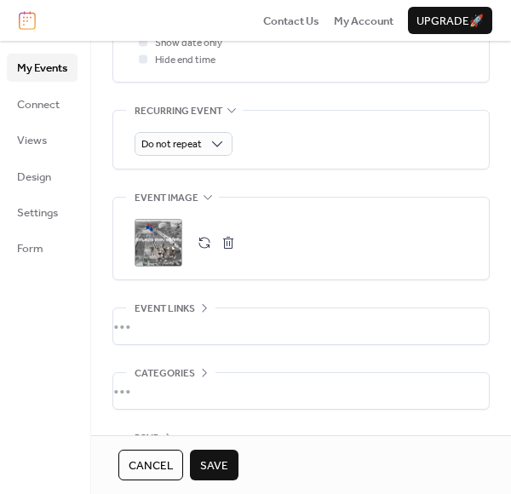
click at [226, 465] on span "Save" at bounding box center [214, 465] width 28 height 17
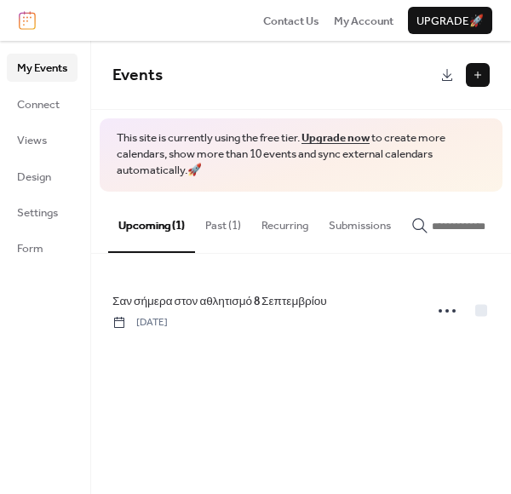
click at [229, 227] on button "Past (1)" at bounding box center [223, 222] width 56 height 60
click at [165, 227] on button "Upcoming (1)" at bounding box center [151, 222] width 87 height 60
